Goal: Transaction & Acquisition: Purchase product/service

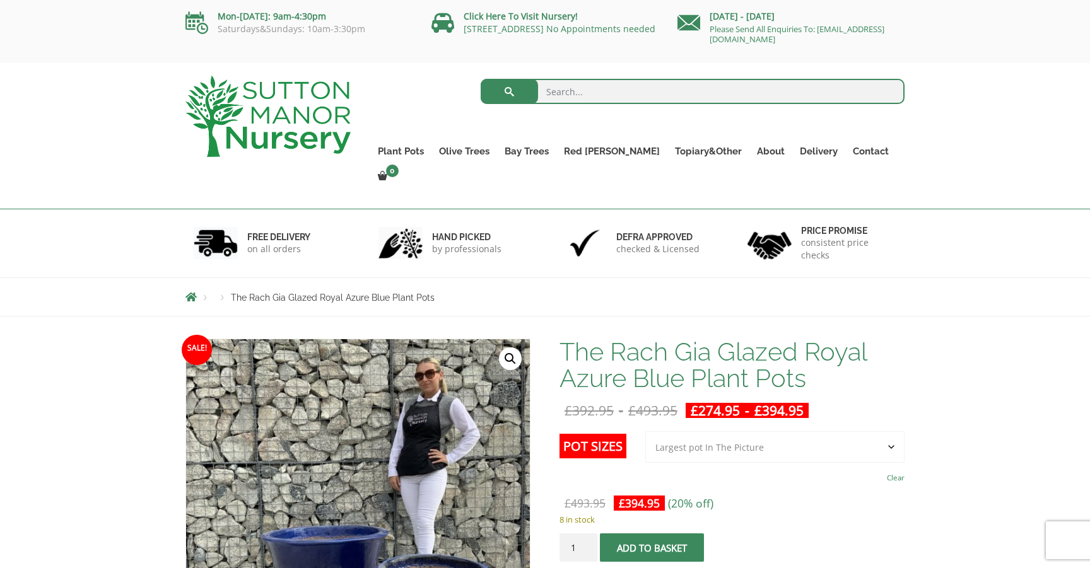
click at [267, 293] on span "The Rach Gia Glazed Royal Azure Blue Plant Pots" at bounding box center [333, 298] width 204 height 10
click at [580, 102] on input "search" at bounding box center [693, 91] width 424 height 25
click at [602, 434] on label "Pot Sizes" at bounding box center [592, 446] width 67 height 25
click at [645, 431] on select "Choose an option 2nd to Largest Pot In The Picture Largest pot In The Picture" at bounding box center [774, 447] width 259 height 32
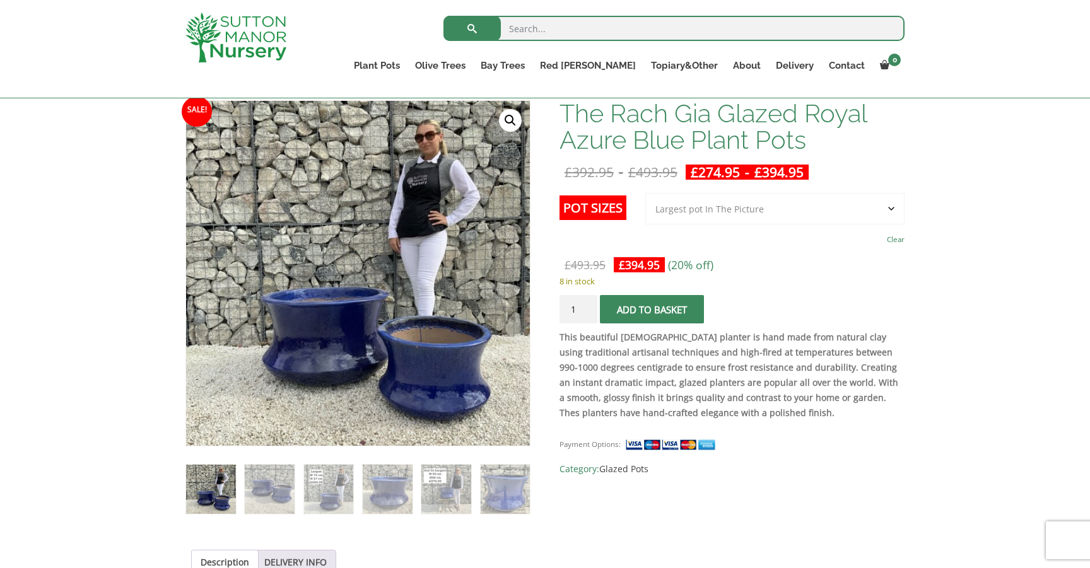
scroll to position [195, 0]
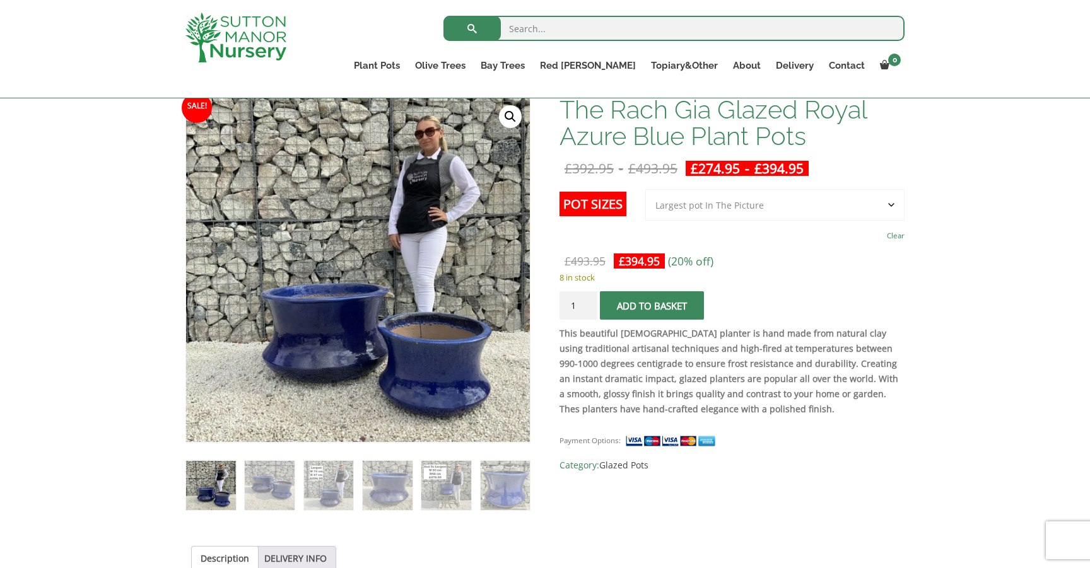
click at [645, 189] on select "Choose an option 2nd to Largest Pot In The Picture Largest pot In The Picture" at bounding box center [774, 205] width 259 height 32
select select "2nd to Largest Pot In The Picture"
click at [509, 483] on img at bounding box center [506, 486] width 50 height 50
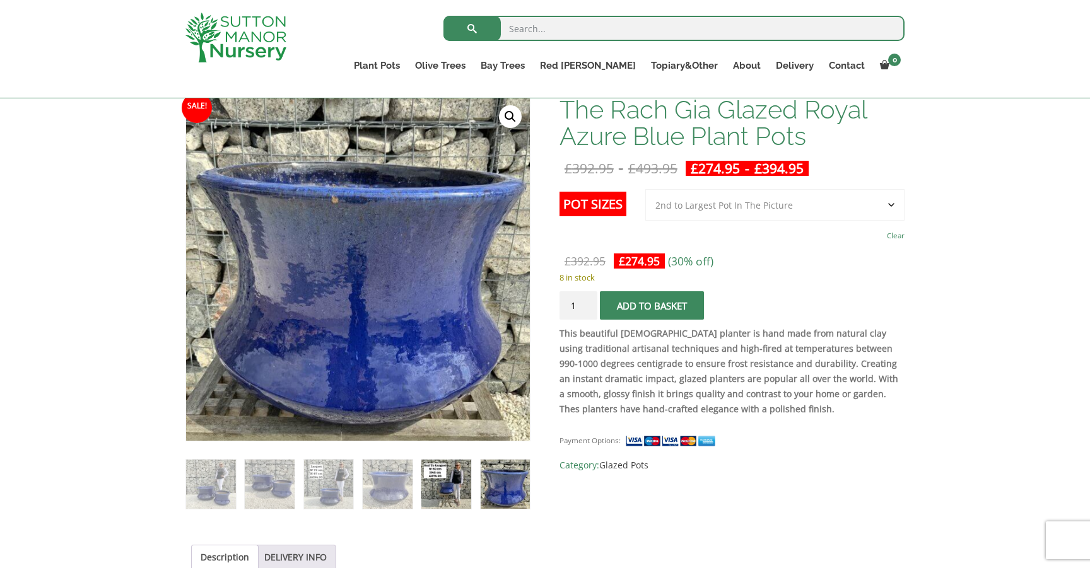
click at [467, 484] on img at bounding box center [446, 485] width 50 height 50
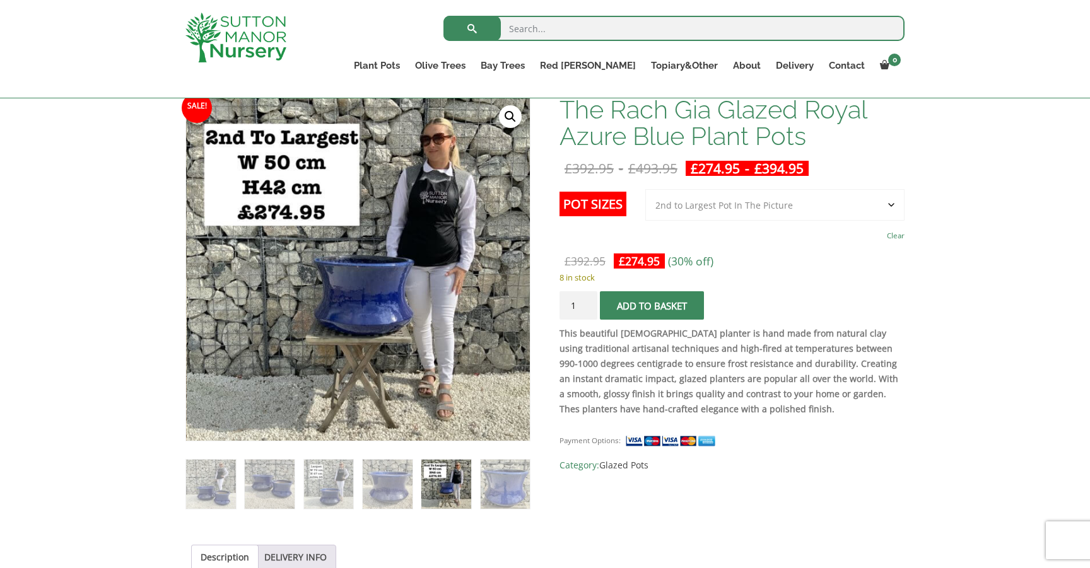
click at [420, 481] on ol at bounding box center [357, 475] width 345 height 68
click at [377, 475] on img at bounding box center [388, 485] width 50 height 50
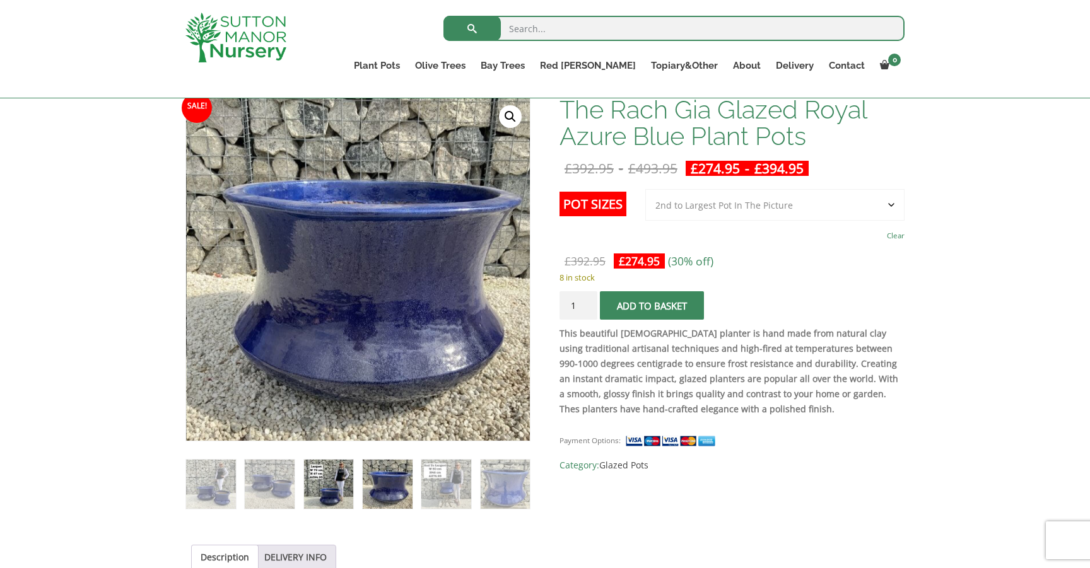
click at [341, 478] on img at bounding box center [329, 485] width 50 height 50
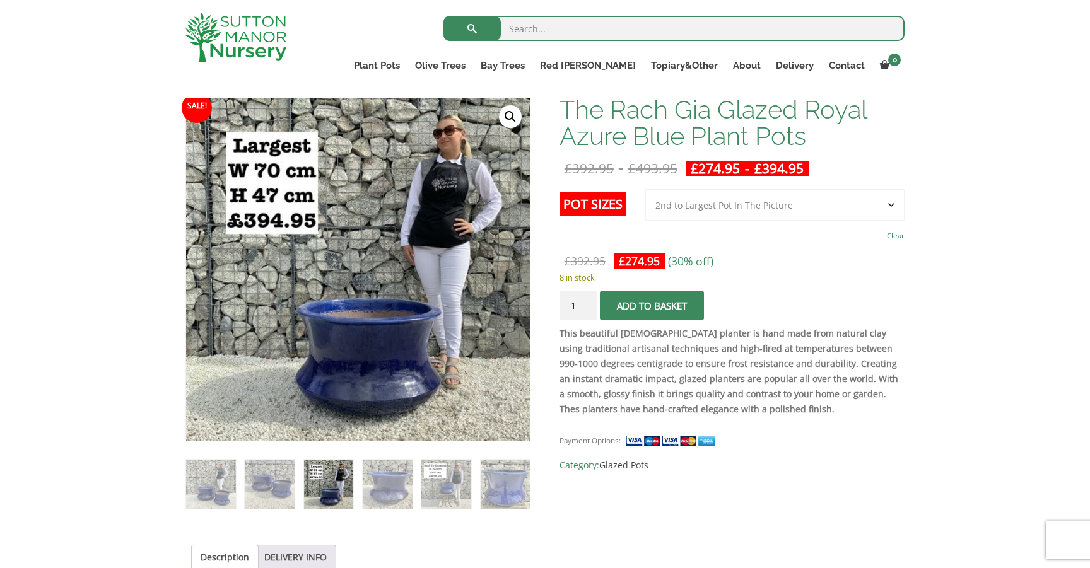
scroll to position [0, 0]
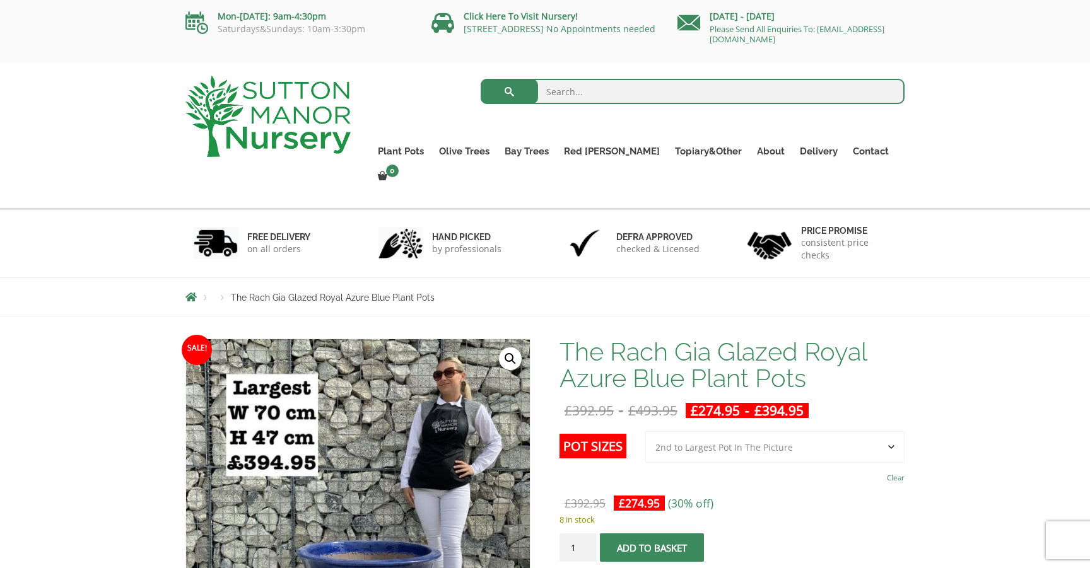
click at [583, 90] on input "search" at bounding box center [693, 91] width 424 height 25
type input "blue pot"
click at [481, 79] on button "submit" at bounding box center [509, 91] width 57 height 25
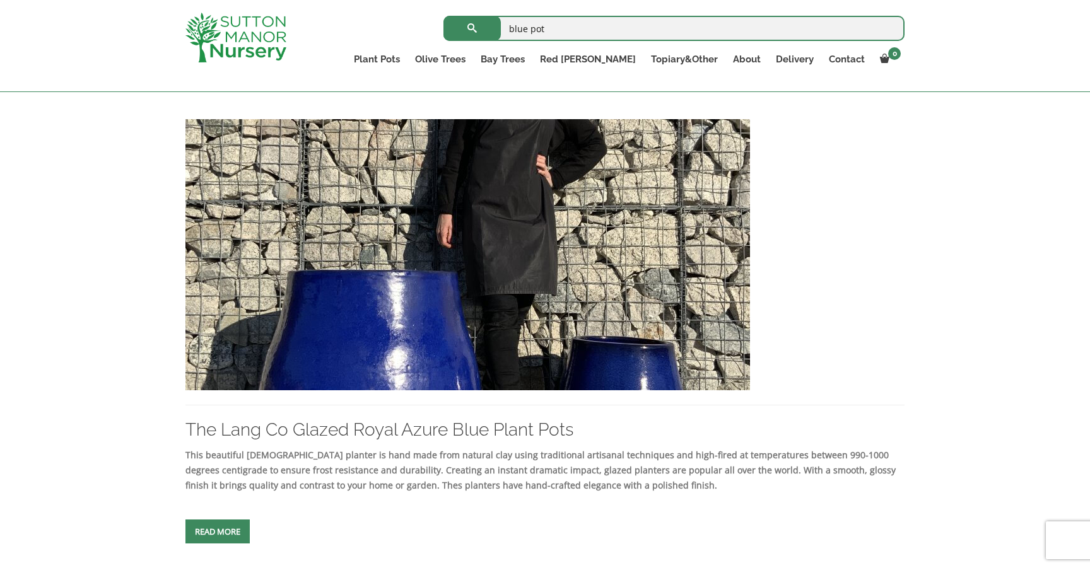
scroll to position [1174, 0]
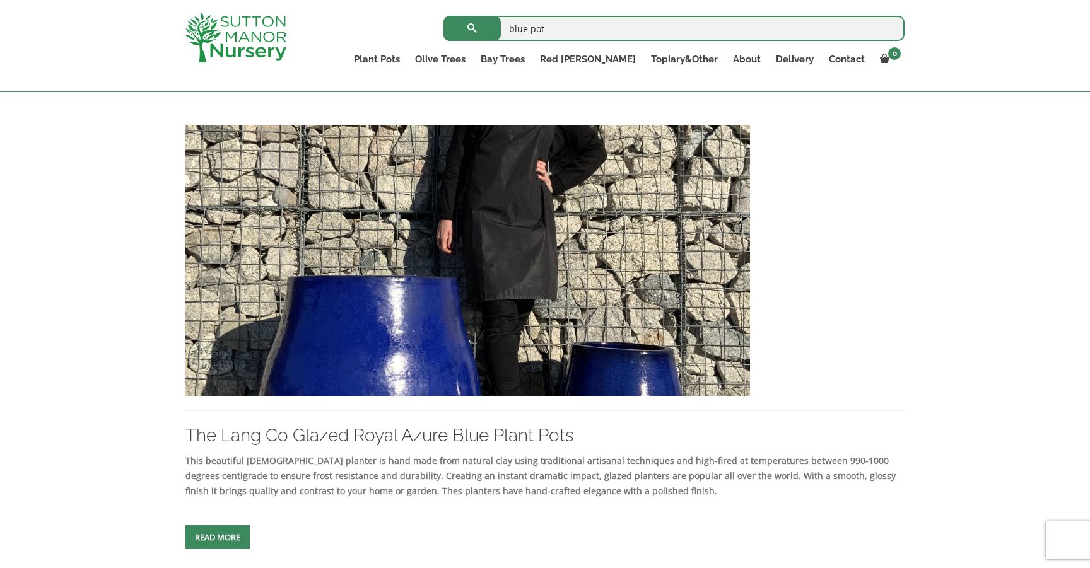
click at [415, 248] on img at bounding box center [467, 260] width 564 height 271
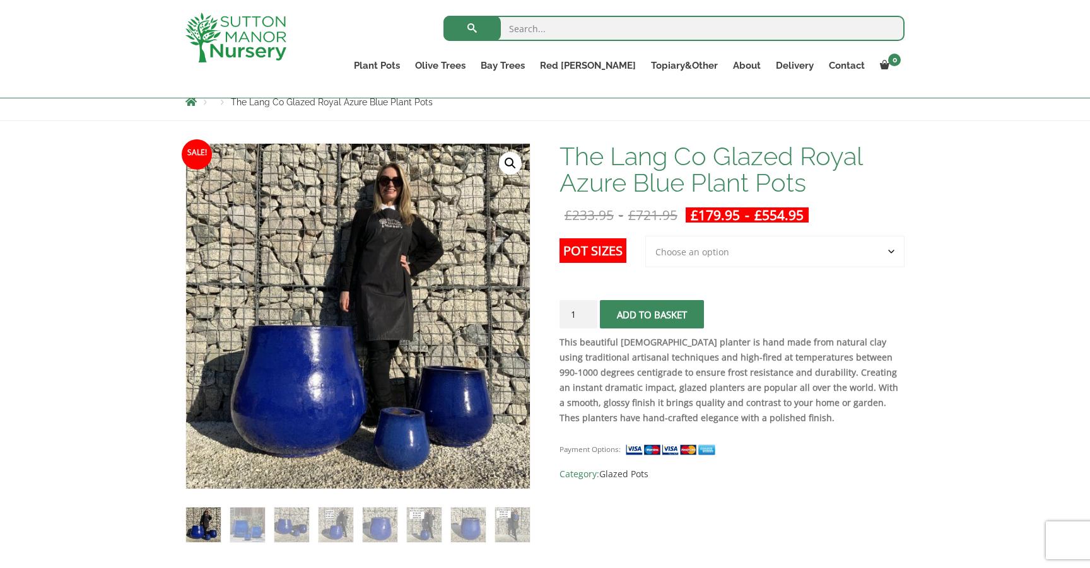
scroll to position [150, 0]
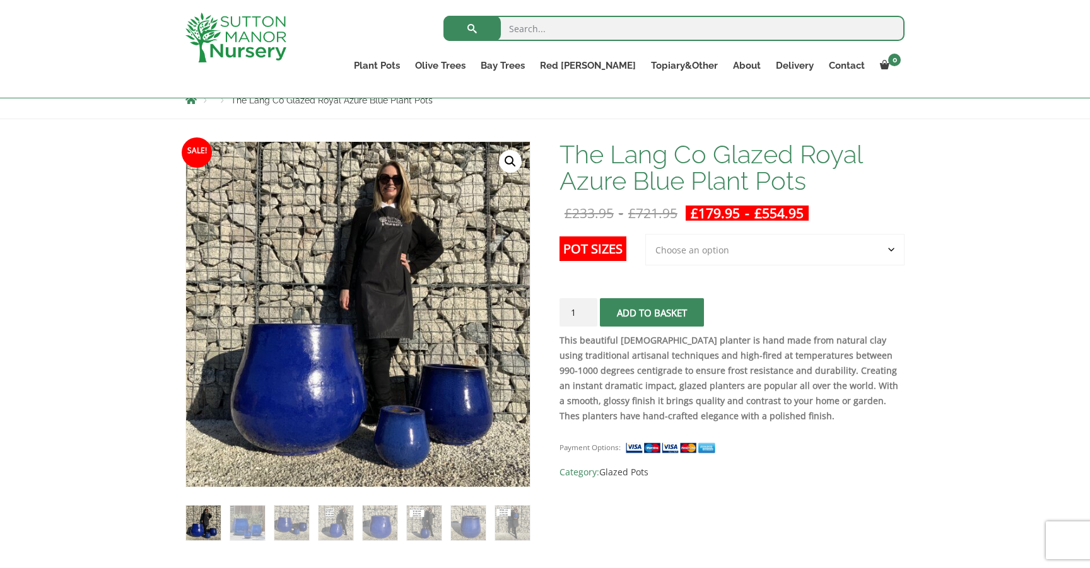
click at [712, 250] on select "Choose an option 3rd to Largest Pot In The Picture 2nd to Largest Pot In The Pi…" at bounding box center [774, 250] width 259 height 32
select select "2nd to Largest Pot In The Picture"
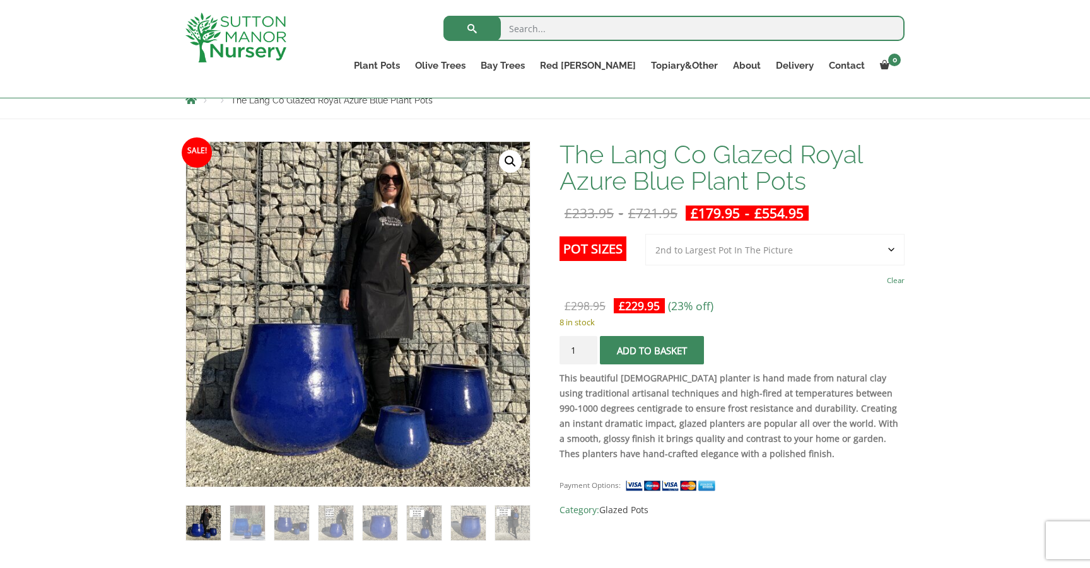
click at [709, 272] on td "Choose an option 3rd to Largest Pot In The Picture 2nd to Largest Pot In The Pi…" at bounding box center [774, 261] width 259 height 55
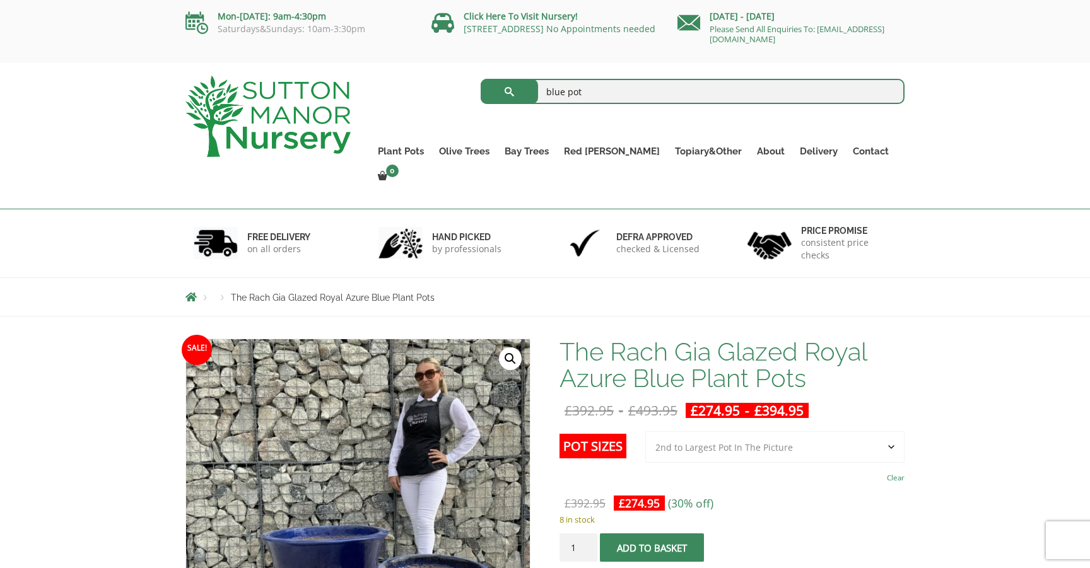
select select "2nd to Largest Pot In The Picture"
